Goal: Information Seeking & Learning: Learn about a topic

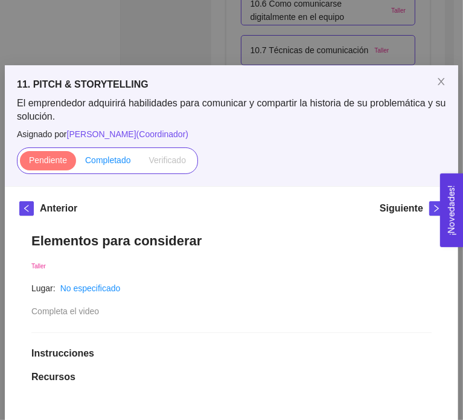
click at [110, 155] on span "Completado" at bounding box center [108, 160] width 46 height 10
click at [76, 163] on input "Completado" at bounding box center [76, 163] width 0 height 0
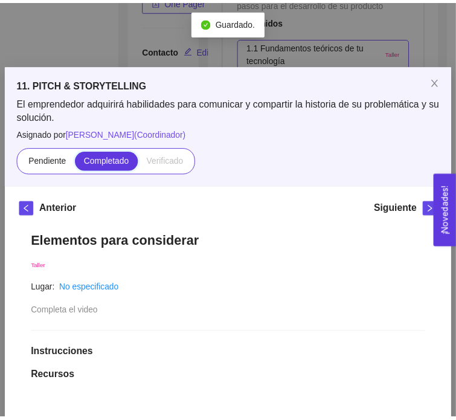
scroll to position [4943, 0]
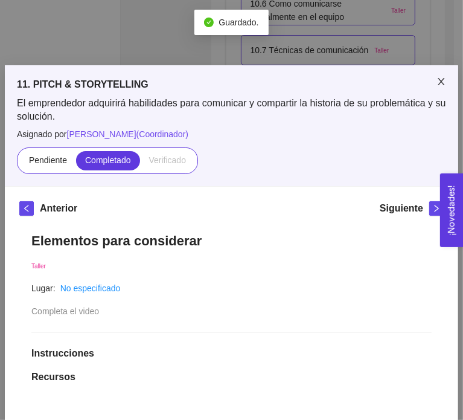
click at [438, 78] on icon "close" at bounding box center [441, 81] width 7 height 7
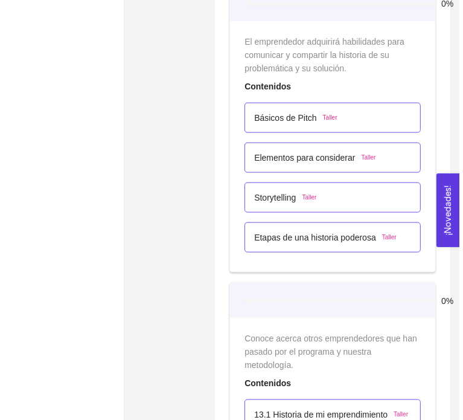
scroll to position [5269, 0]
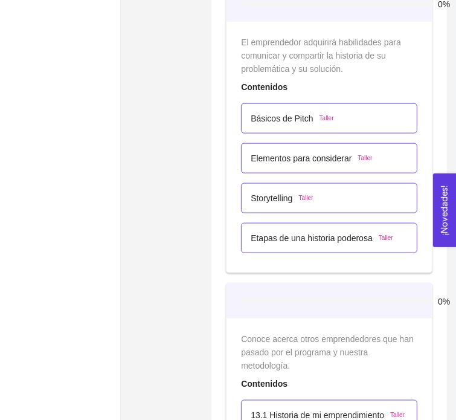
click at [268, 191] on p "Storytelling" at bounding box center [272, 197] width 42 height 13
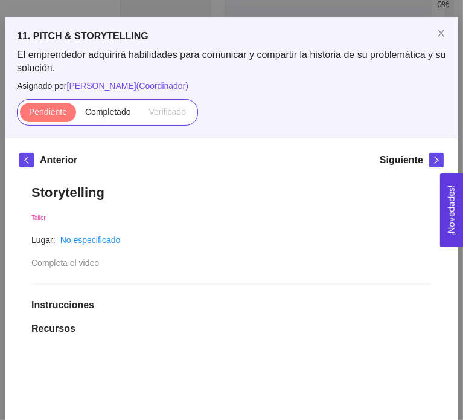
scroll to position [48, 0]
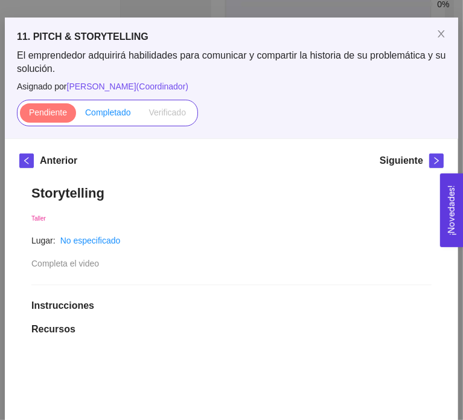
click at [111, 107] on span "Completado" at bounding box center [108, 112] width 46 height 10
click at [76, 115] on input "Completado" at bounding box center [76, 115] width 0 height 0
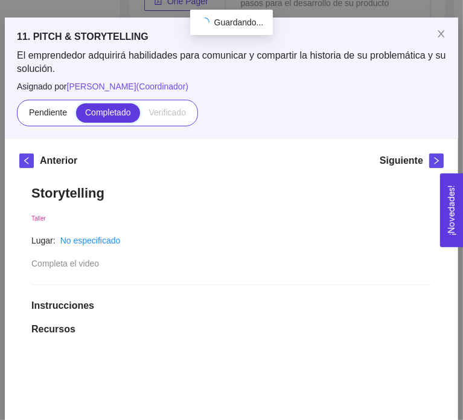
scroll to position [5269, 0]
click at [432, 156] on icon "right" at bounding box center [436, 160] width 8 height 8
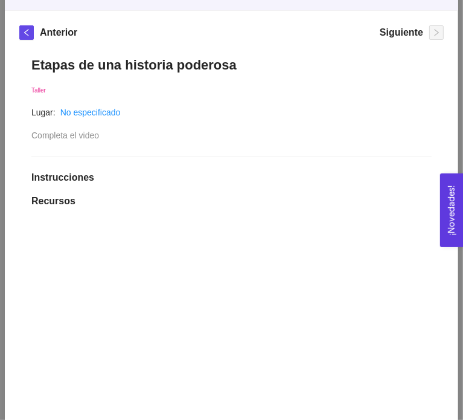
scroll to position [176, 0]
click at [210, 126] on div "Etapas de una historia poderosa Taller Lugar: No especificado Completa el video…" at bounding box center [231, 381] width 425 height 673
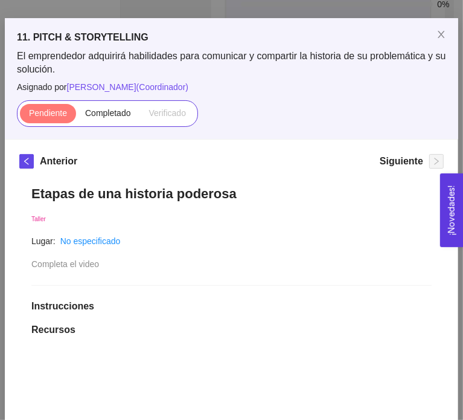
scroll to position [40, 0]
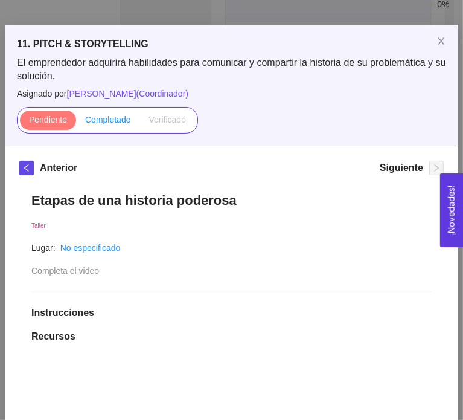
click at [113, 120] on span "Completado" at bounding box center [108, 120] width 46 height 10
click at [76, 123] on input "Completado" at bounding box center [76, 123] width 0 height 0
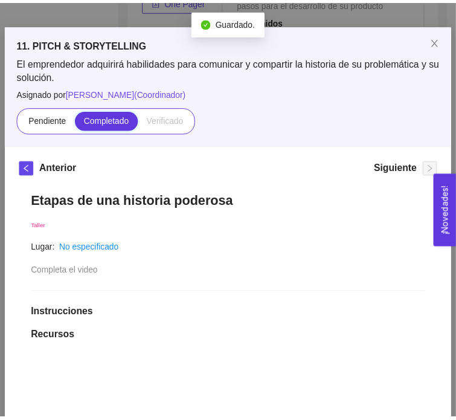
scroll to position [5269, 0]
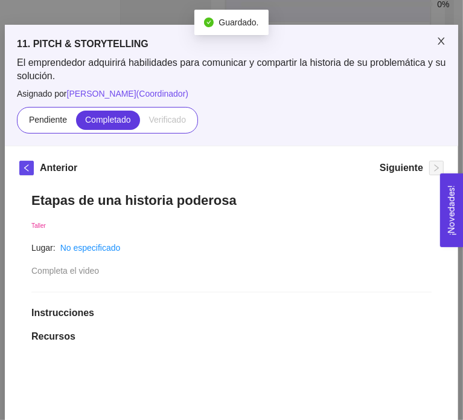
click at [431, 43] on span "Close" at bounding box center [442, 42] width 34 height 34
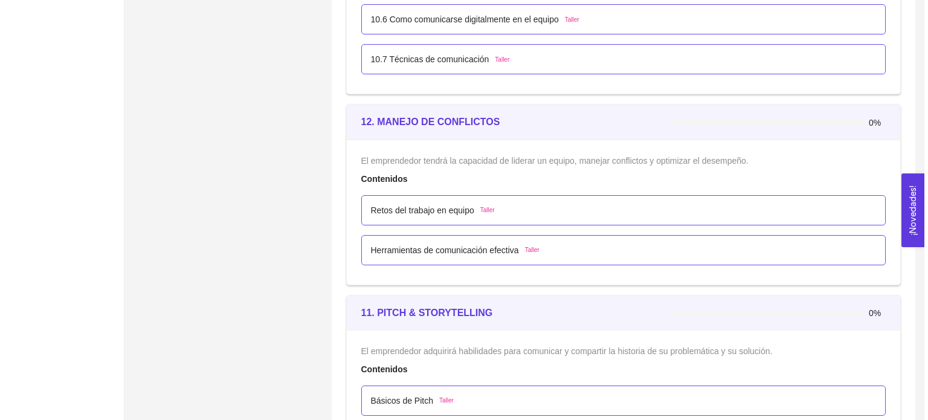
scroll to position [4752, 0]
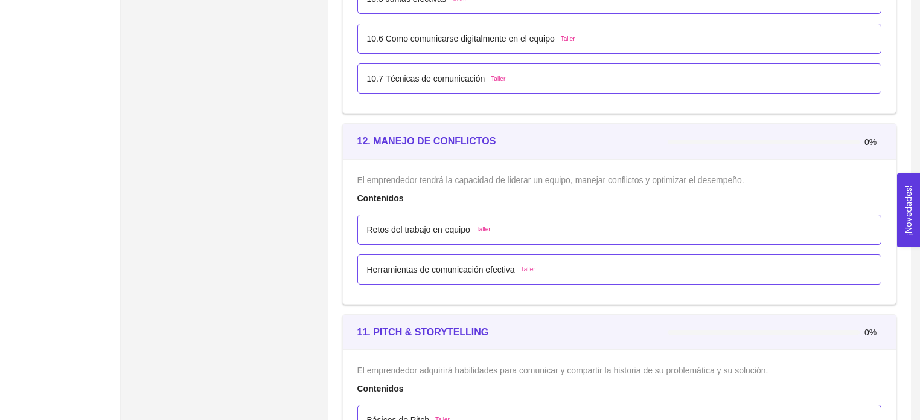
click at [463, 228] on div "Retos del trabajo en equipo Taller" at bounding box center [619, 229] width 505 height 13
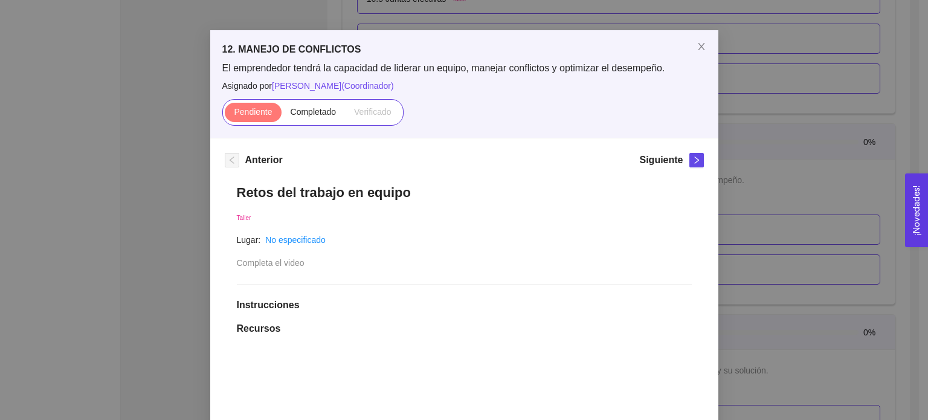
scroll to position [21, 0]
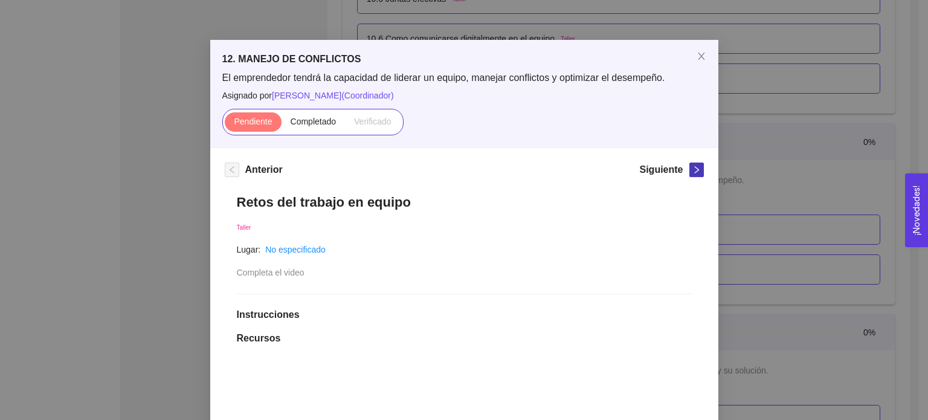
click at [463, 168] on span "right" at bounding box center [696, 169] width 13 height 8
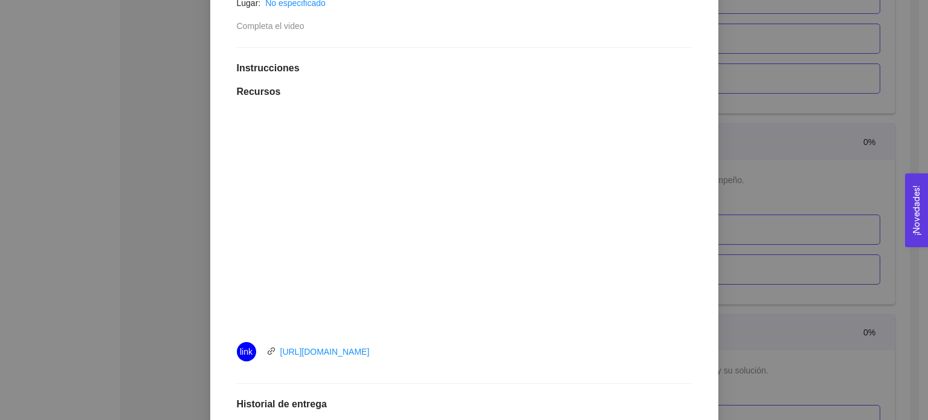
scroll to position [0, 0]
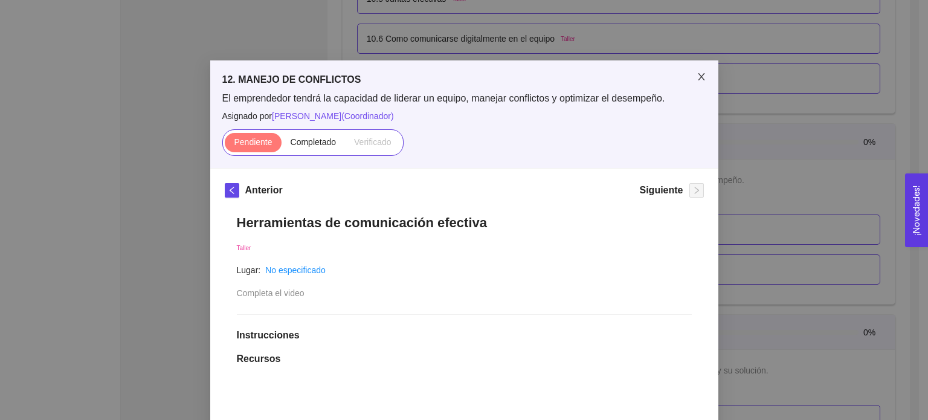
click at [463, 75] on span "Close" at bounding box center [701, 77] width 34 height 34
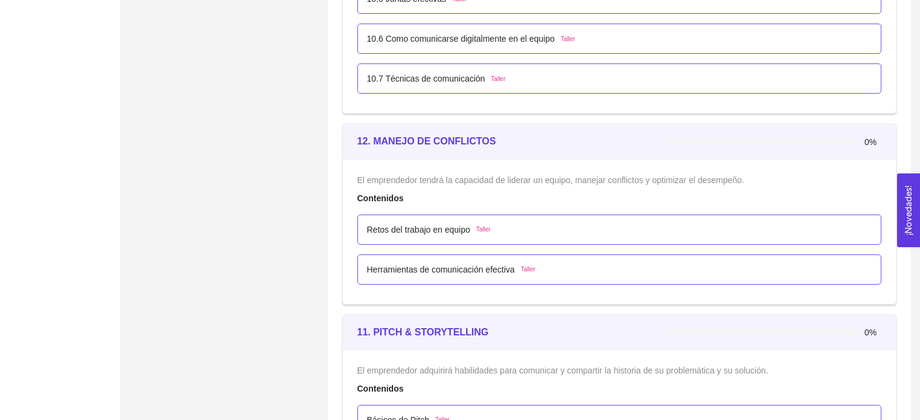
click at [399, 223] on p "Retos del trabajo en equipo" at bounding box center [418, 229] width 103 height 13
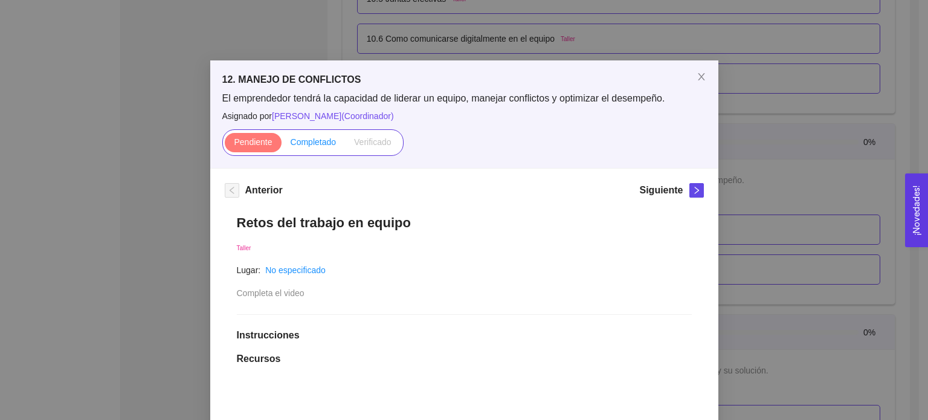
click at [329, 142] on span "Completado" at bounding box center [313, 142] width 46 height 10
click at [281, 145] on input "Completado" at bounding box center [281, 145] width 0 height 0
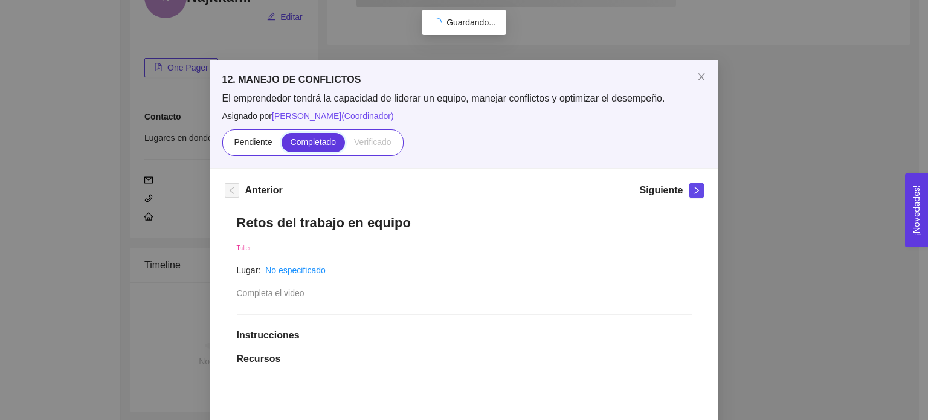
scroll to position [4752, 0]
click at [463, 191] on icon "right" at bounding box center [696, 190] width 8 height 8
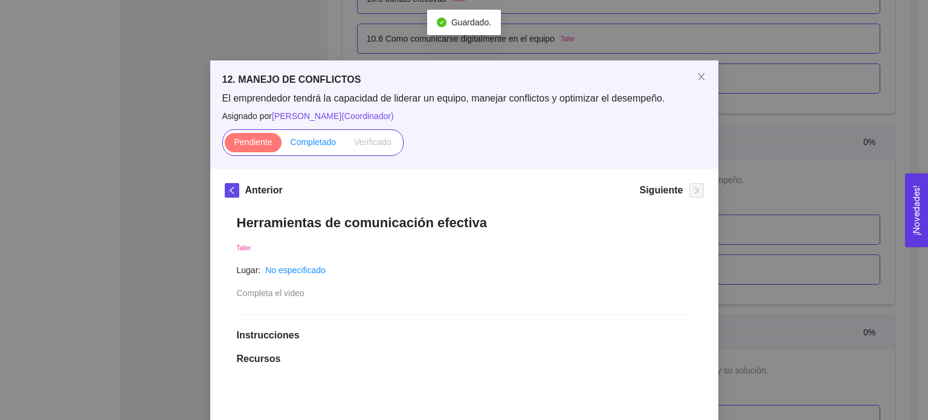
click at [306, 140] on span "Completado" at bounding box center [313, 142] width 46 height 10
click at [281, 145] on input "Completado" at bounding box center [281, 145] width 0 height 0
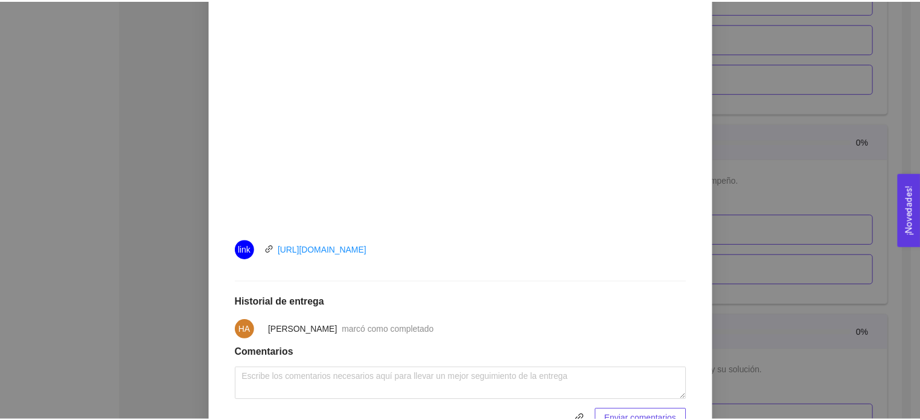
scroll to position [370, 0]
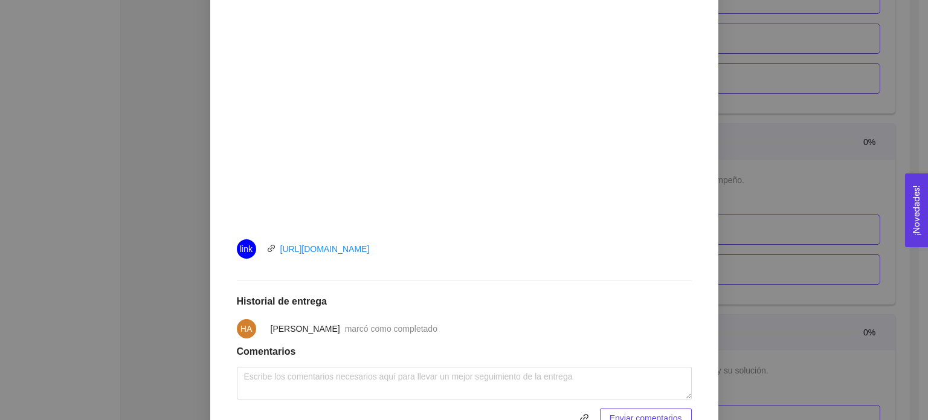
click at [463, 142] on div "12. MANEJO DE CONFLICTOS El emprendedor tendrá la capacidad de liderar un equip…" at bounding box center [464, 210] width 928 height 420
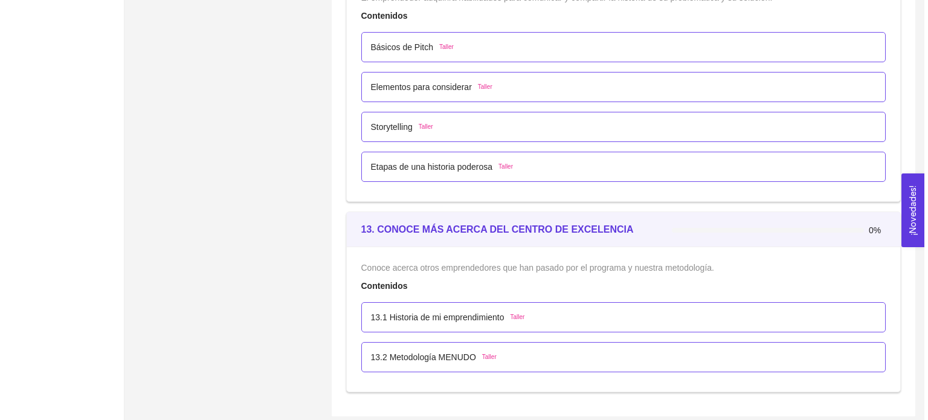
scroll to position [5124, 0]
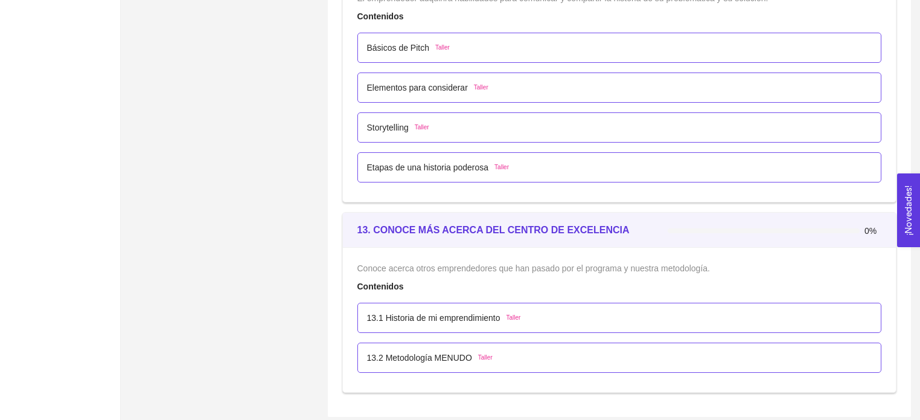
click at [385, 47] on p "Básicos de Pitch" at bounding box center [398, 47] width 63 height 13
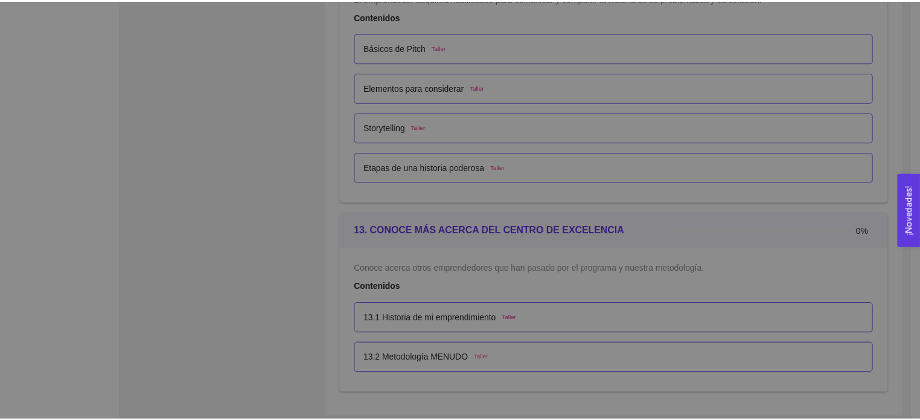
scroll to position [0, 0]
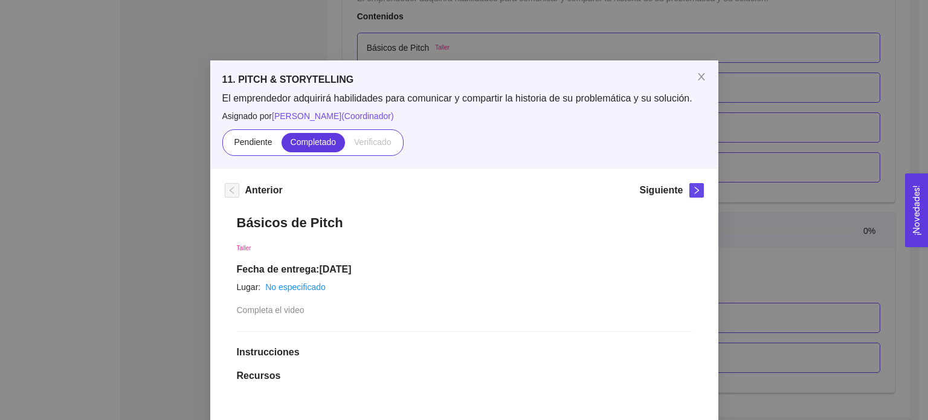
click at [208, 34] on div "11. PITCH & STORYTELLING El emprendedor adquirirá habilidades para comunicar y …" at bounding box center [464, 210] width 928 height 420
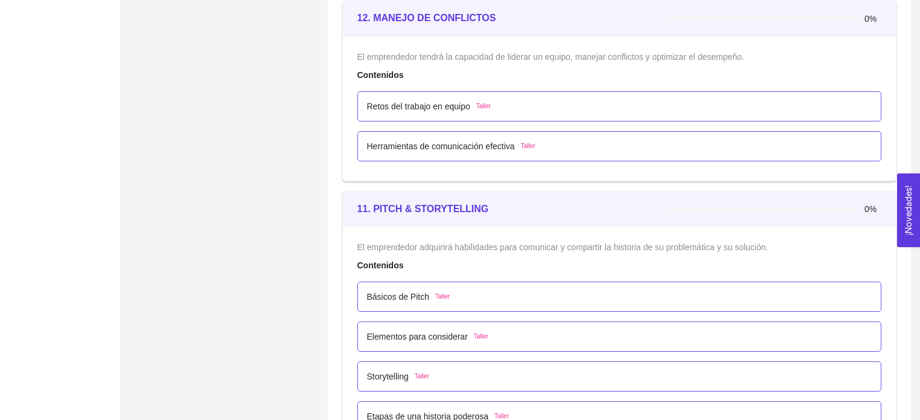
scroll to position [4868, 0]
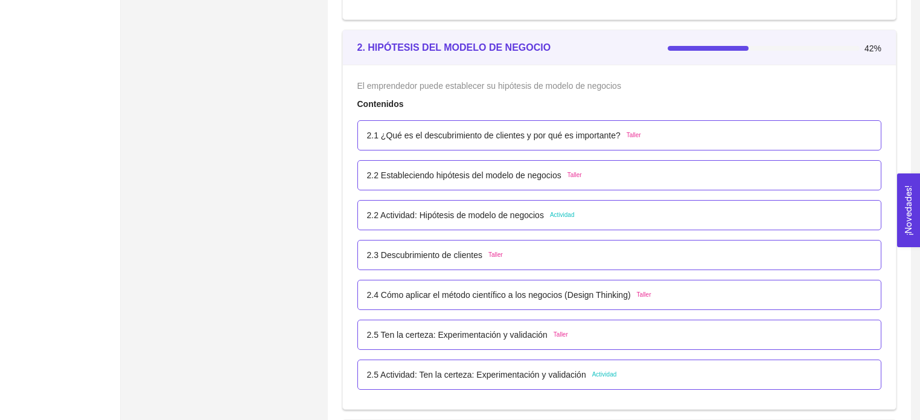
drag, startPoint x: 354, startPoint y: 290, endPoint x: 327, endPoint y: 268, distance: 34.7
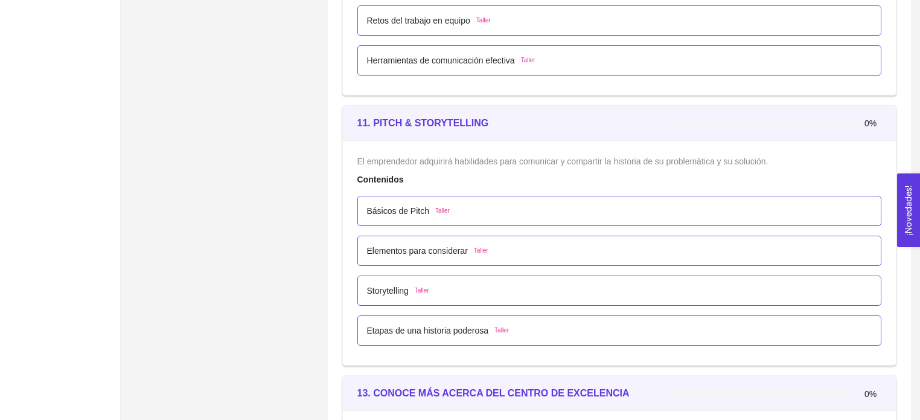
scroll to position [4960, 0]
click at [372, 54] on p "Herramientas de comunicación efectiva" at bounding box center [441, 60] width 148 height 13
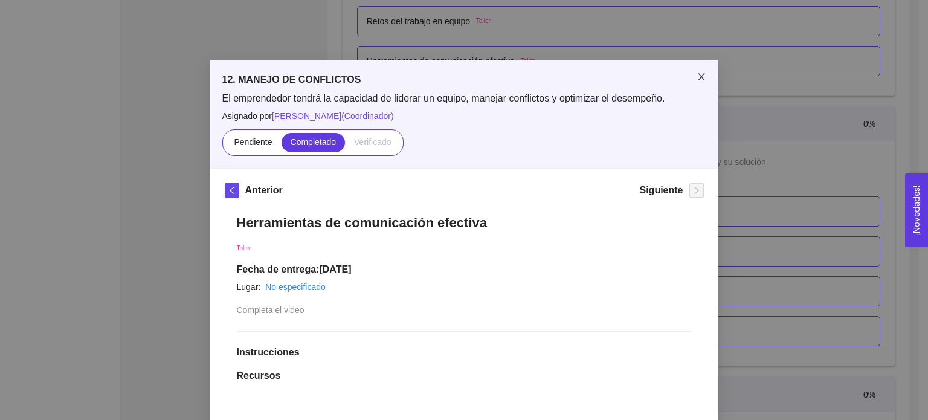
click at [699, 74] on icon "close" at bounding box center [701, 76] width 7 height 7
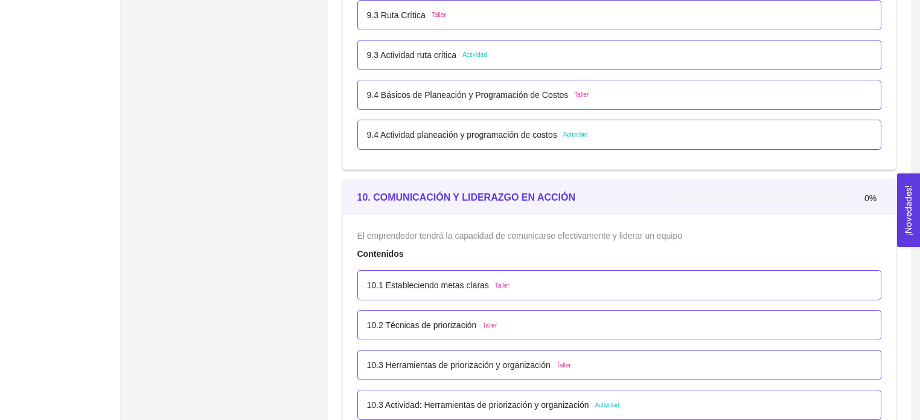
scroll to position [4223, 0]
